Goal: Task Accomplishment & Management: Manage account settings

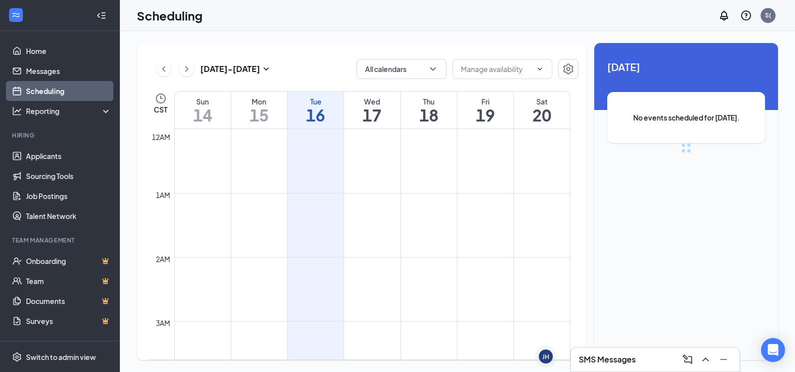
scroll to position [491, 0]
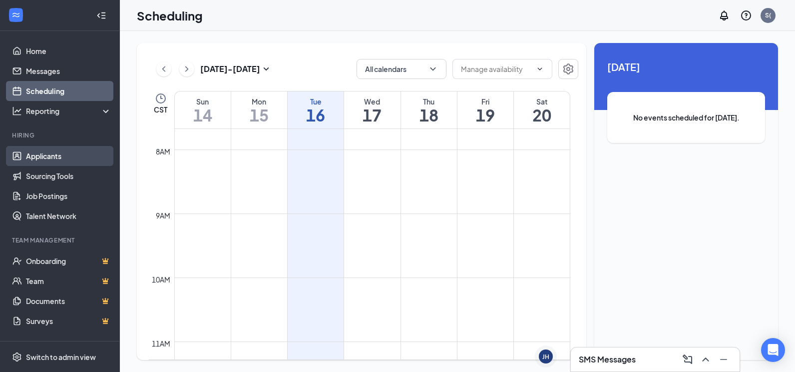
click at [29, 156] on link "Applicants" at bounding box center [68, 156] width 85 height 20
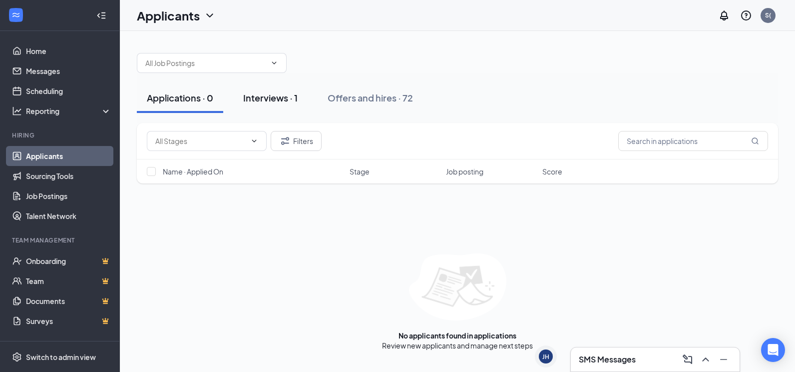
click at [256, 96] on div "Interviews · 1" at bounding box center [270, 97] width 54 height 12
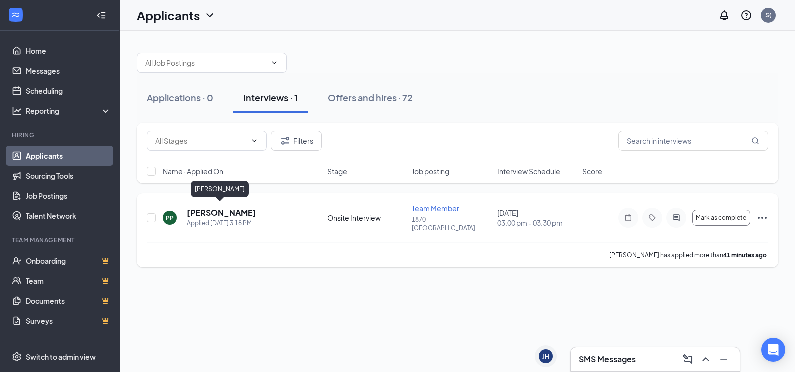
click at [199, 212] on h5 "[PERSON_NAME]" at bounding box center [221, 212] width 69 height 11
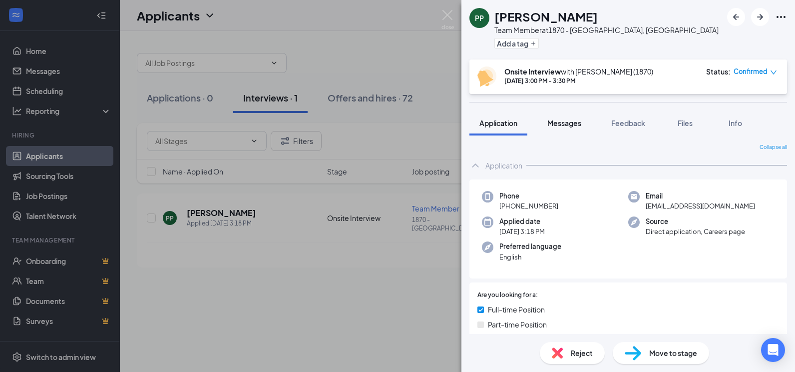
click at [562, 120] on span "Messages" at bounding box center [564, 122] width 34 height 9
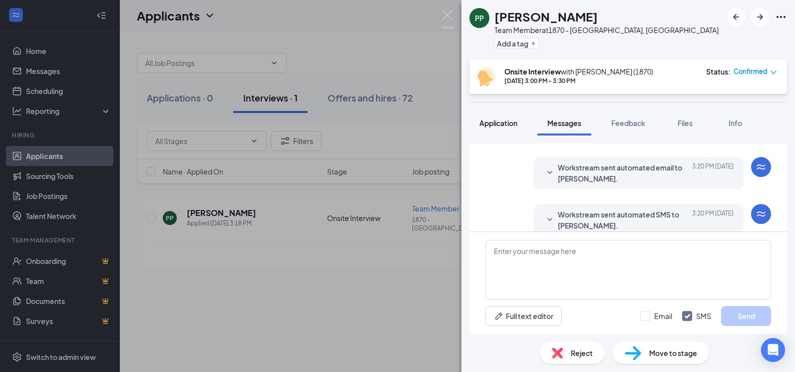
scroll to position [158, 0]
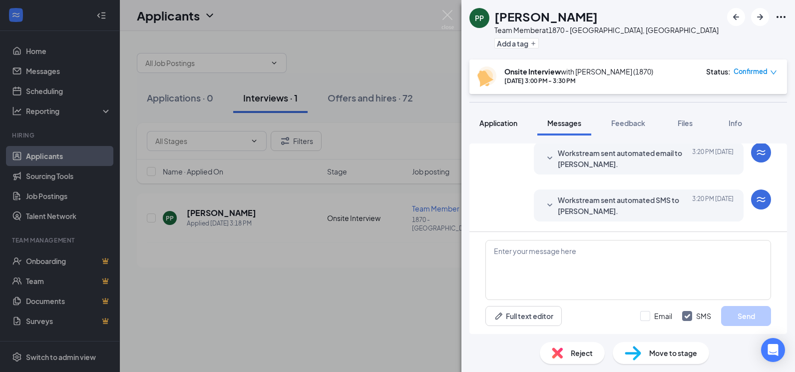
click at [499, 117] on button "Application" at bounding box center [498, 122] width 58 height 25
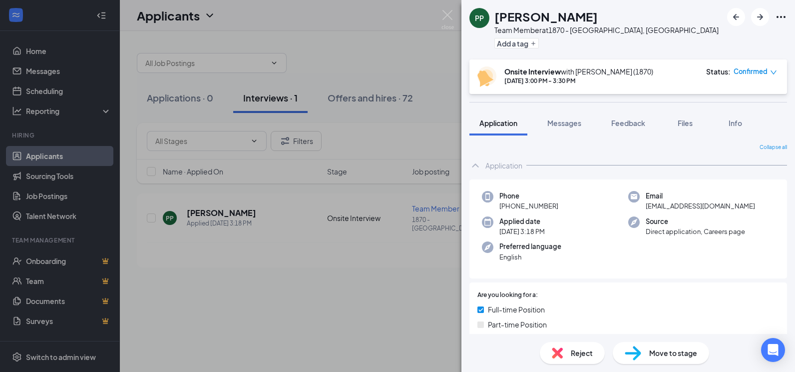
click at [347, 293] on div "PP Precious Parkis Team Member at 1870 - Sioux Falls, SD Add a tag Onsite Inter…" at bounding box center [397, 186] width 795 height 372
